Goal: Task Accomplishment & Management: Use online tool/utility

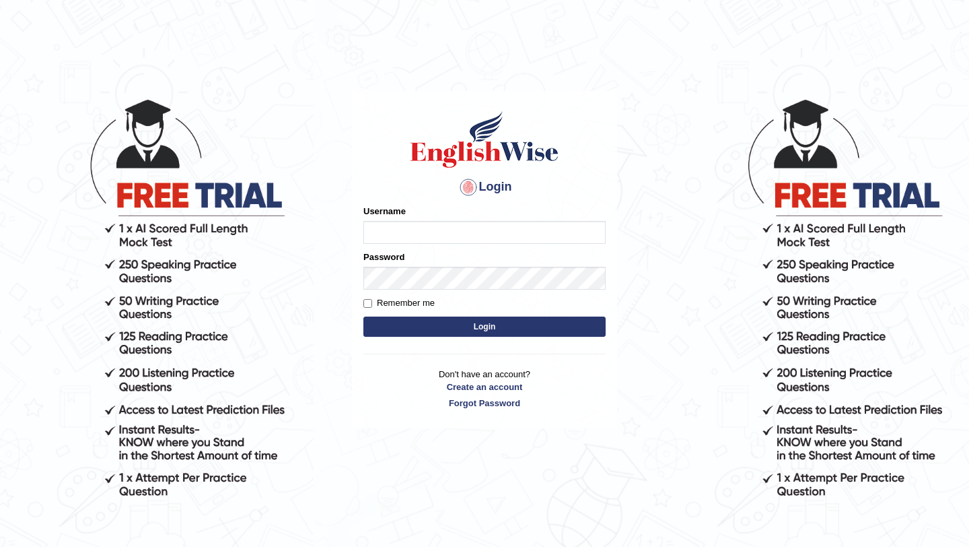
type input "bijayathapa"
click at [437, 228] on input "bijayathapa" at bounding box center [484, 232] width 242 height 23
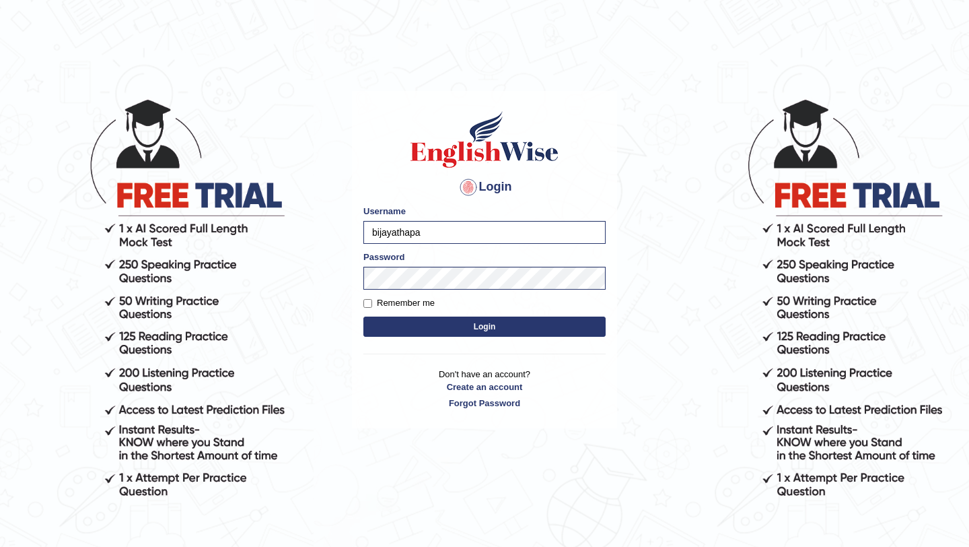
click at [409, 323] on button "Login" at bounding box center [484, 326] width 242 height 20
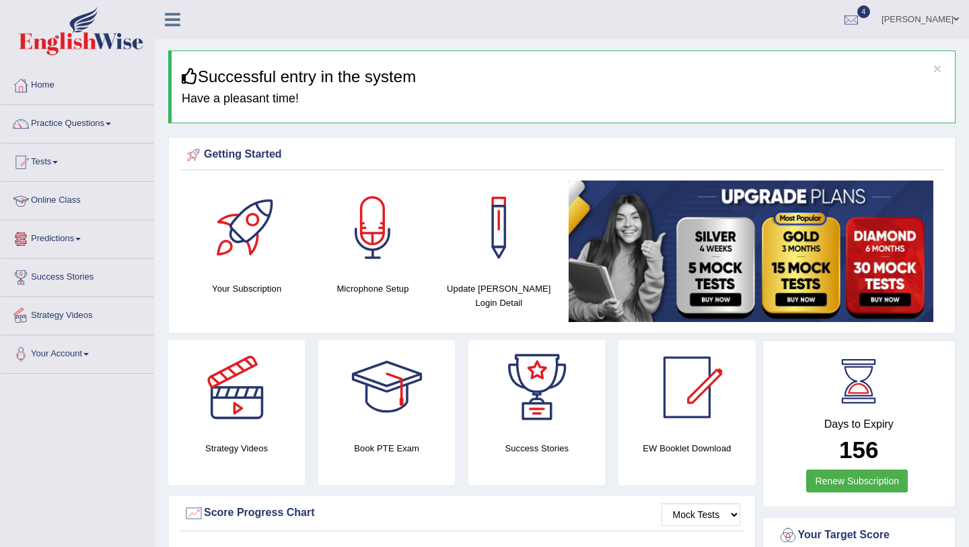
click at [78, 199] on link "Online Class" at bounding box center [77, 199] width 153 height 34
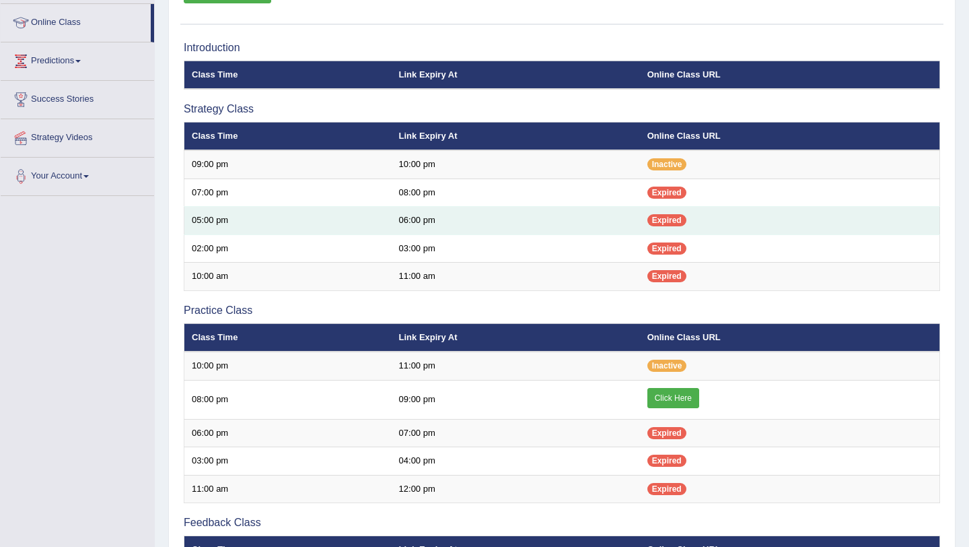
scroll to position [182, 0]
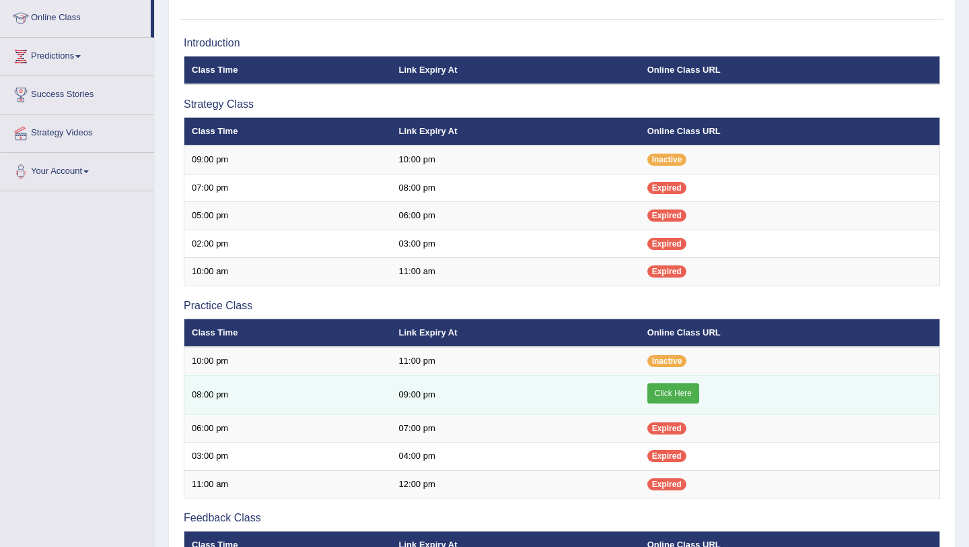
click at [679, 398] on link "Click Here" at bounding box center [674, 393] width 52 height 20
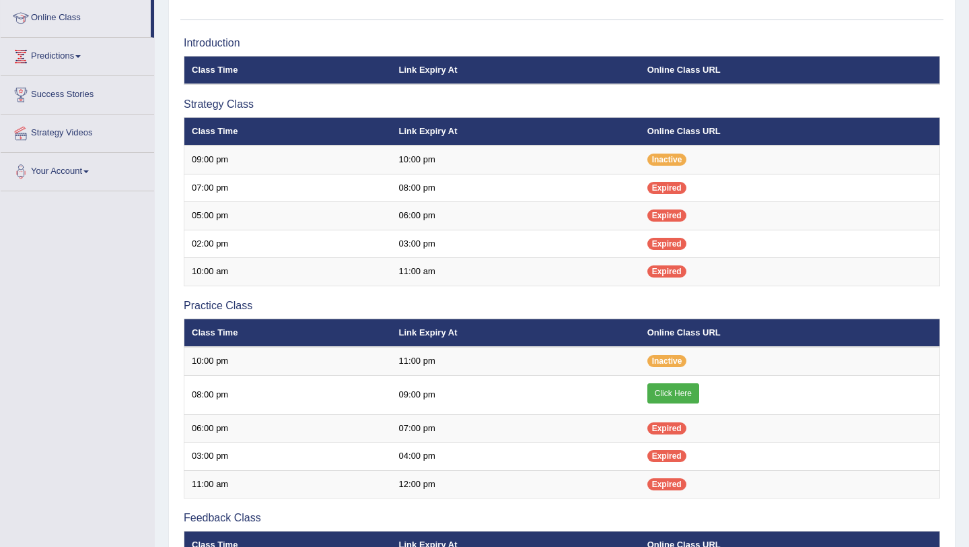
scroll to position [182, 0]
